Goal: Task Accomplishment & Management: Use online tool/utility

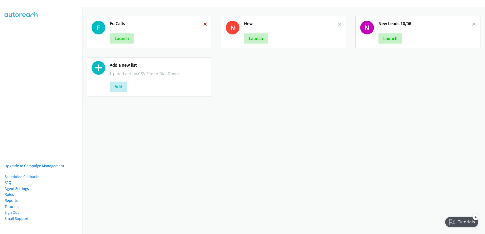
click at [205, 23] on icon at bounding box center [205, 25] width 4 height 4
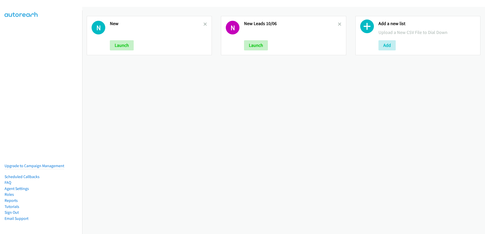
click at [334, 24] on h2 "New Leads 10/06" at bounding box center [291, 24] width 94 height 6
click at [204, 25] on icon at bounding box center [205, 25] width 4 height 4
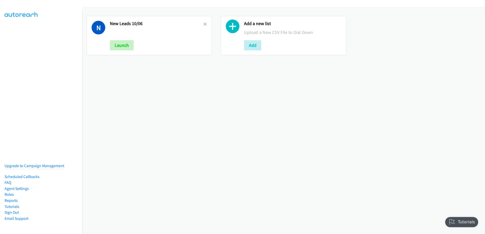
click at [207, 24] on div "N New Leads 10/06 Launch" at bounding box center [149, 35] width 125 height 39
click at [204, 24] on icon at bounding box center [205, 25] width 4 height 4
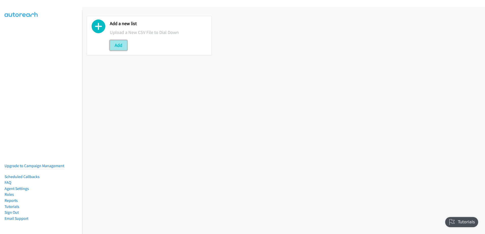
click at [119, 46] on button "Add" at bounding box center [118, 45] width 17 height 10
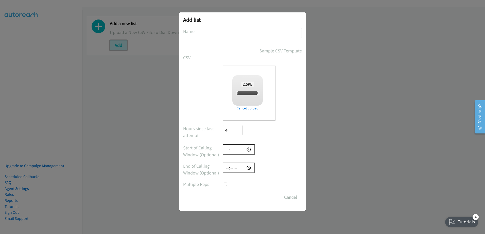
checkbox input "true"
click at [237, 34] on input "text" at bounding box center [262, 33] width 79 height 10
type input "10/07"
click at [233, 197] on input "Save List" at bounding box center [236, 197] width 27 height 10
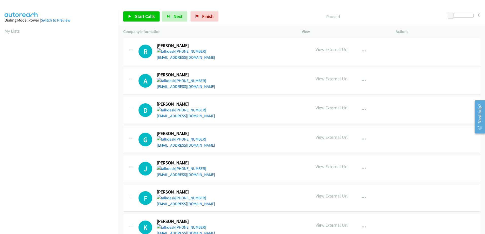
scroll to position [50, 0]
click at [129, 12] on link "Start Calls" at bounding box center [141, 16] width 36 height 10
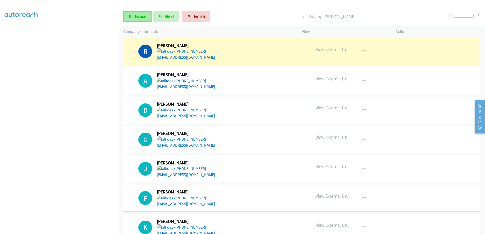
click at [137, 16] on span "Pause" at bounding box center [140, 16] width 11 height 6
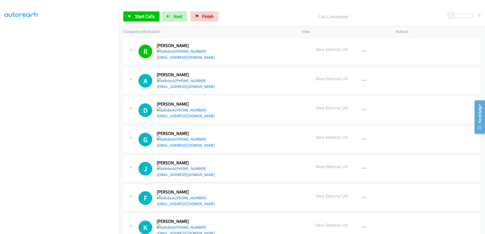
scroll to position [39, 0]
click at [139, 21] on link "Start Calls" at bounding box center [141, 16] width 36 height 10
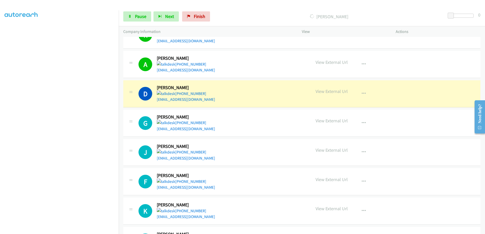
scroll to position [25, 0]
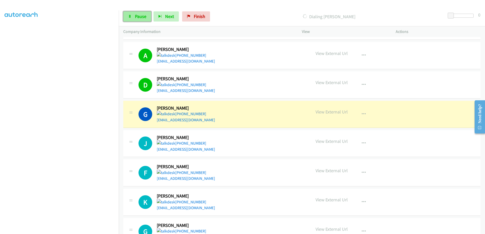
click at [141, 13] on link "Pause" at bounding box center [137, 16] width 28 height 10
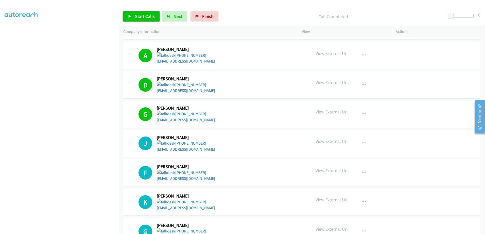
click at [139, 16] on span "Start Calls" at bounding box center [145, 16] width 20 height 6
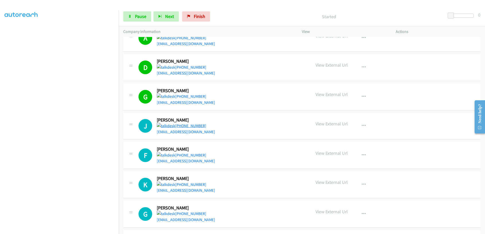
scroll to position [51, 0]
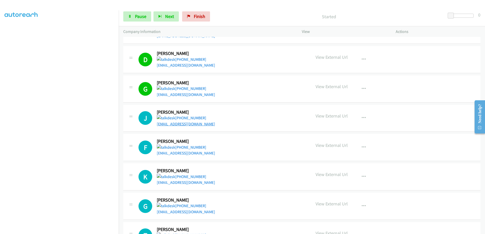
drag, startPoint x: 178, startPoint y: 120, endPoint x: 167, endPoint y: 124, distance: 12.0
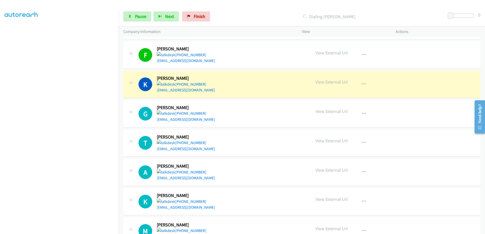
scroll to position [152, 0]
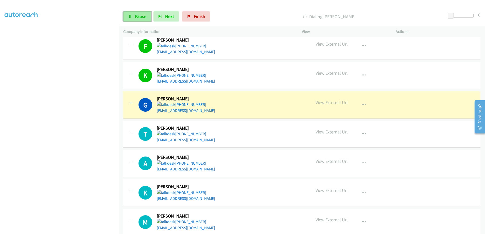
click at [130, 21] on link "Pause" at bounding box center [137, 16] width 28 height 10
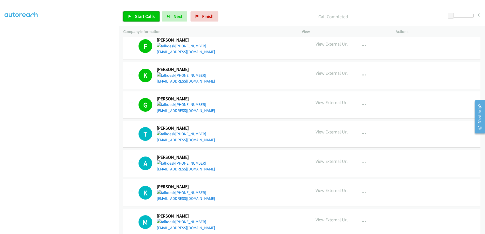
click at [142, 15] on span "Start Calls" at bounding box center [145, 16] width 20 height 6
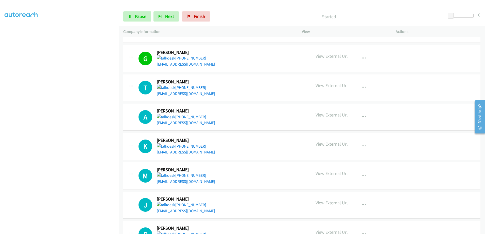
scroll to position [203, 0]
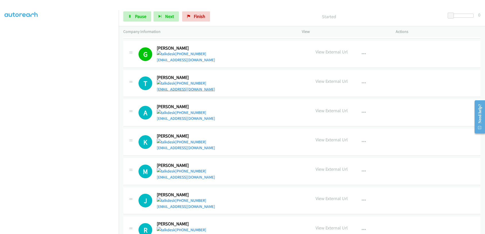
drag, startPoint x: 177, startPoint y: 85, endPoint x: 171, endPoint y: 89, distance: 7.0
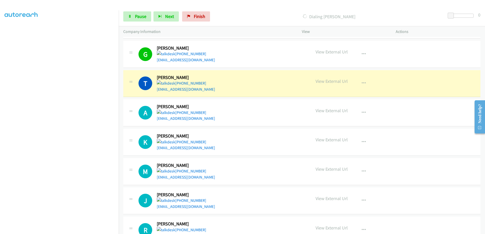
click at [138, 10] on div "Start Calls Pause Next Finish Dialing Tayyib Shabazz 0" at bounding box center [302, 17] width 366 height 20
click at [142, 19] on span "Pause" at bounding box center [140, 16] width 11 height 6
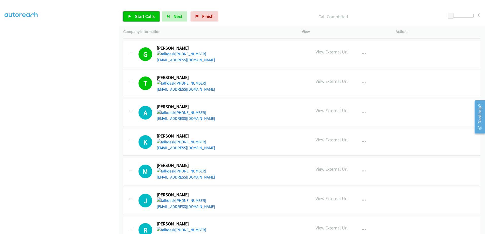
click at [135, 16] on span "Start Calls" at bounding box center [145, 16] width 20 height 6
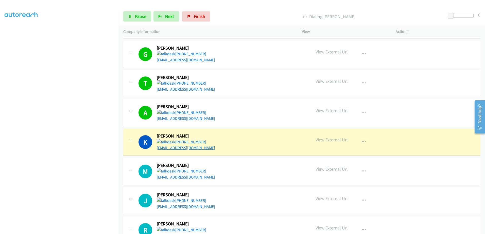
drag, startPoint x: 172, startPoint y: 151, endPoint x: 164, endPoint y: 149, distance: 9.2
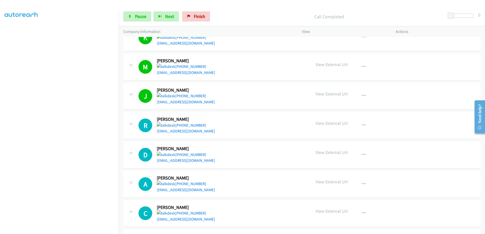
scroll to position [330, 0]
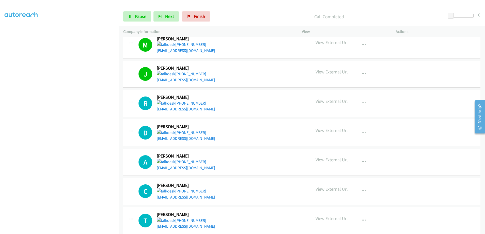
drag, startPoint x: 194, startPoint y: 105, endPoint x: 172, endPoint y: 109, distance: 22.3
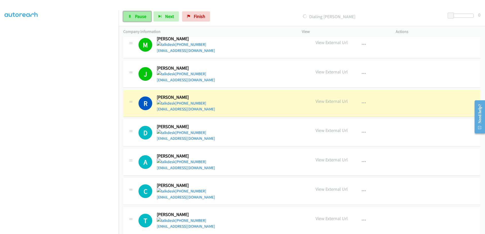
click at [146, 15] on span "Pause" at bounding box center [140, 16] width 11 height 6
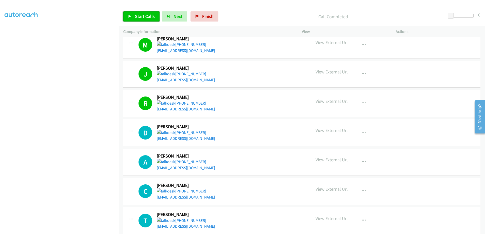
click at [140, 17] on span "Start Calls" at bounding box center [145, 16] width 20 height 6
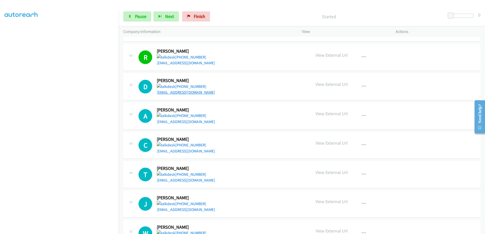
scroll to position [380, 0]
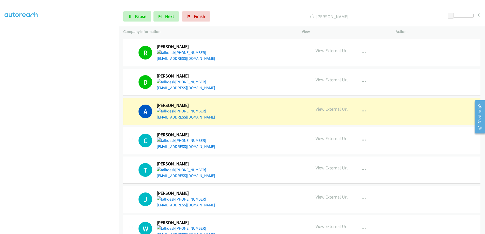
click at [138, 11] on div "Start Calls Pause Next Finish Dialing Andrus 0" at bounding box center [302, 17] width 366 height 20
click at [134, 17] on link "Pause" at bounding box center [137, 16] width 28 height 10
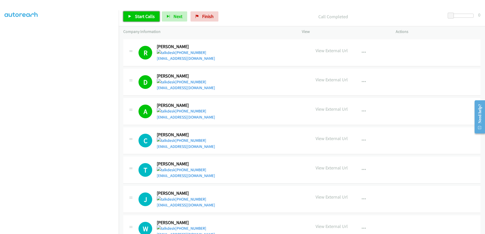
drag, startPoint x: 143, startPoint y: 13, endPoint x: 144, endPoint y: 17, distance: 4.0
click at [143, 13] on link "Start Calls" at bounding box center [141, 16] width 36 height 10
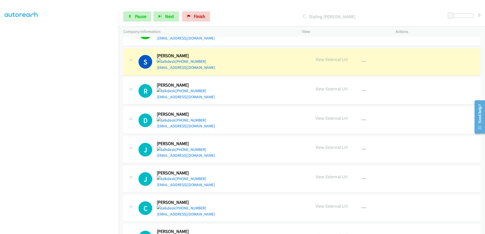
scroll to position [784, 0]
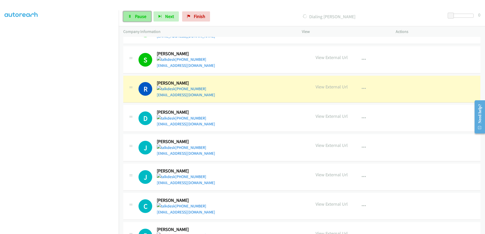
drag, startPoint x: 133, startPoint y: 13, endPoint x: 141, endPoint y: 13, distance: 8.4
click at [133, 13] on link "Pause" at bounding box center [137, 16] width 28 height 10
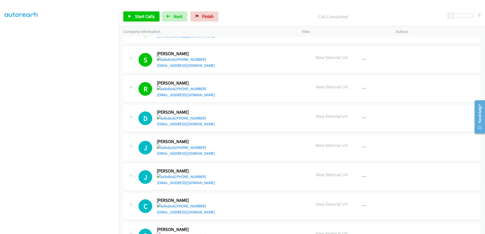
scroll to position [14, 0]
drag, startPoint x: 141, startPoint y: 14, endPoint x: 144, endPoint y: 14, distance: 3.6
click at [141, 14] on span "Start Calls" at bounding box center [145, 16] width 20 height 6
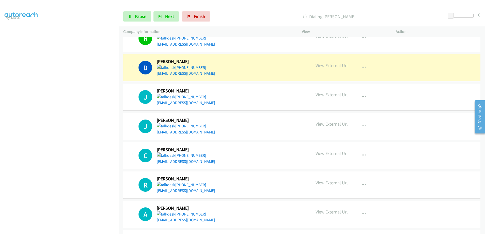
scroll to position [50, 0]
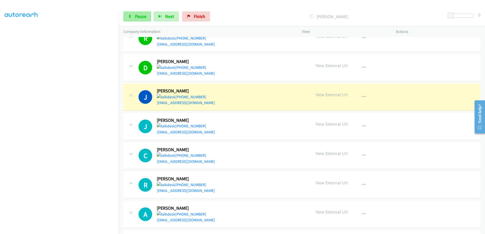
drag, startPoint x: 131, startPoint y: 23, endPoint x: 134, endPoint y: 16, distance: 8.0
click at [131, 23] on div "Start Calls Pause Next Finish Dialing Jose 0" at bounding box center [302, 17] width 366 height 20
drag, startPoint x: 134, startPoint y: 16, endPoint x: 174, endPoint y: 30, distance: 42.1
click at [135, 16] on link "Pause" at bounding box center [137, 16] width 28 height 10
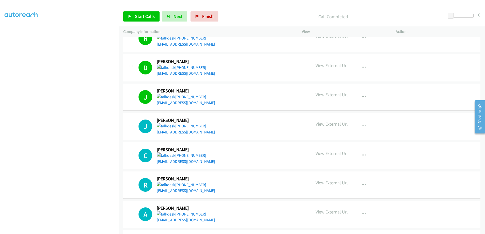
scroll to position [25, 0]
click at [140, 20] on link "Start Calls" at bounding box center [141, 16] width 36 height 10
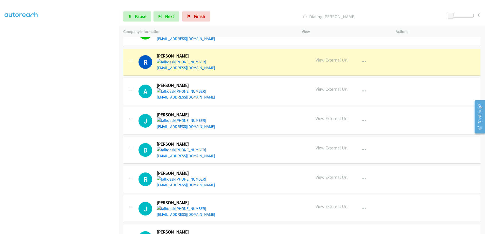
scroll to position [987, 0]
click at [135, 14] on span "Pause" at bounding box center [140, 16] width 11 height 6
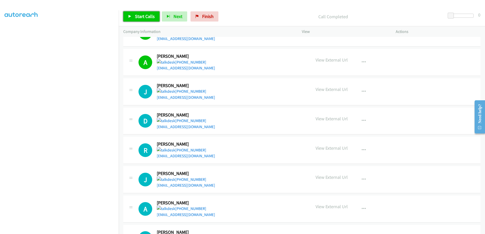
click at [147, 14] on span "Start Calls" at bounding box center [145, 16] width 20 height 6
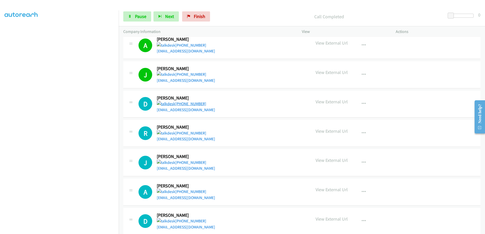
scroll to position [1012, 0]
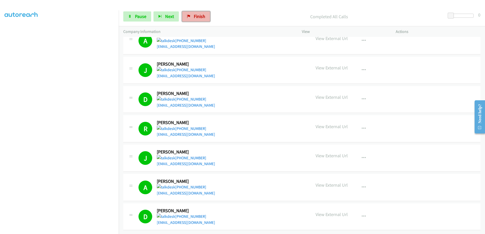
click at [198, 15] on span "Finish" at bounding box center [199, 16] width 11 height 6
